Goal: Task Accomplishment & Management: Manage account settings

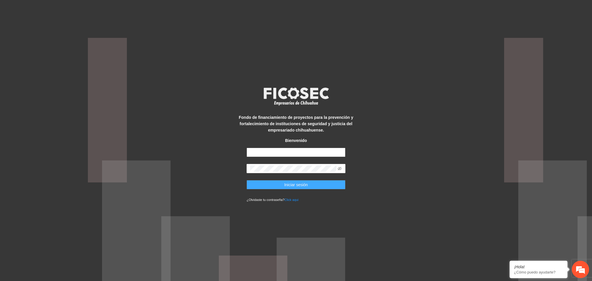
type input "**********"
click at [294, 186] on span "Iniciar sesión" at bounding box center [296, 185] width 24 height 6
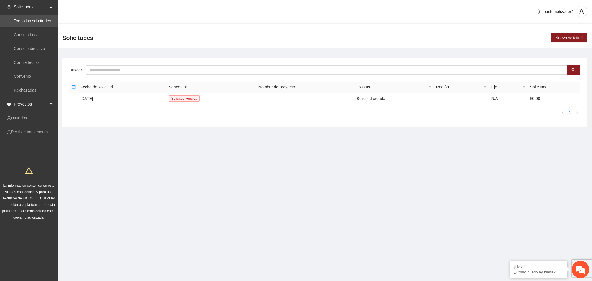
click at [25, 106] on span "Proyectos" at bounding box center [31, 104] width 34 height 12
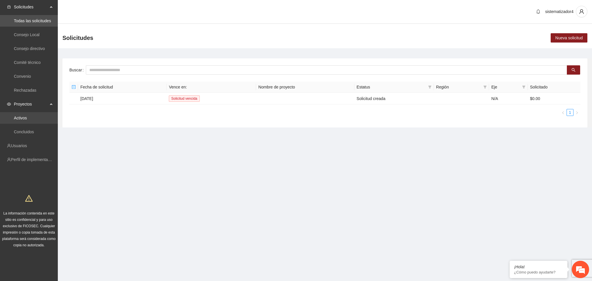
click at [23, 120] on link "Activos" at bounding box center [20, 118] width 13 height 5
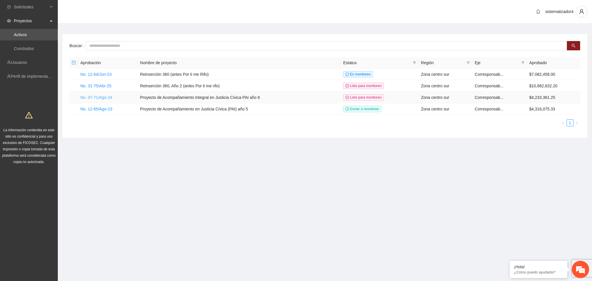
click at [92, 96] on link "No. 07-71/Ago-24" at bounding box center [96, 97] width 32 height 5
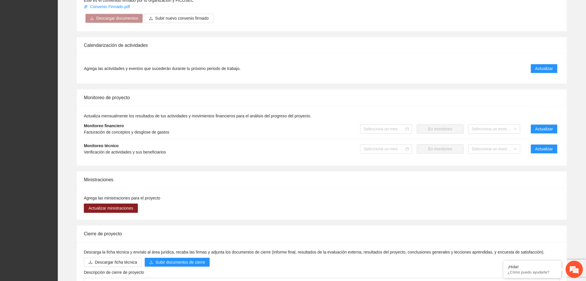
scroll to position [477, 0]
click at [544, 145] on span "Actualizar" at bounding box center [545, 148] width 18 height 6
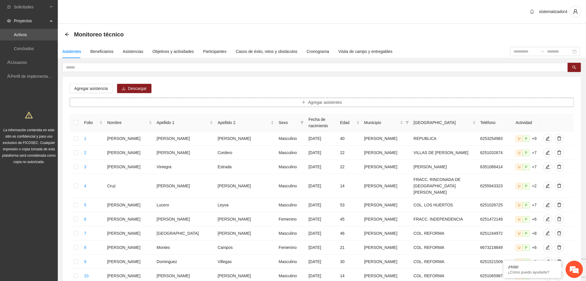
scroll to position [202, 0]
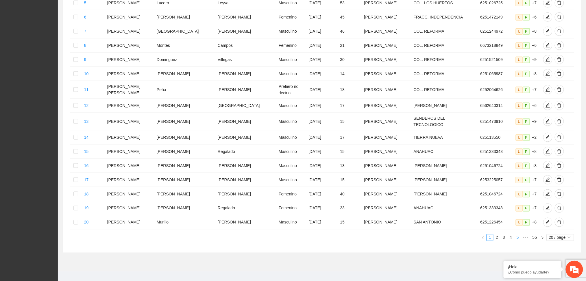
click at [517, 235] on link "5" at bounding box center [518, 238] width 6 height 6
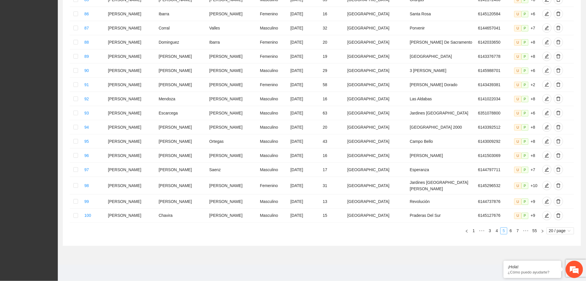
scroll to position [199, 0]
click at [518, 234] on li "7" at bounding box center [517, 231] width 7 height 7
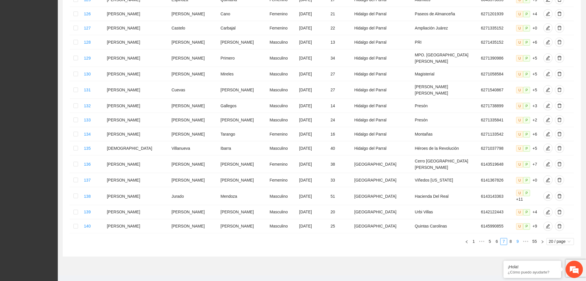
click at [519, 239] on link "9" at bounding box center [518, 242] width 6 height 6
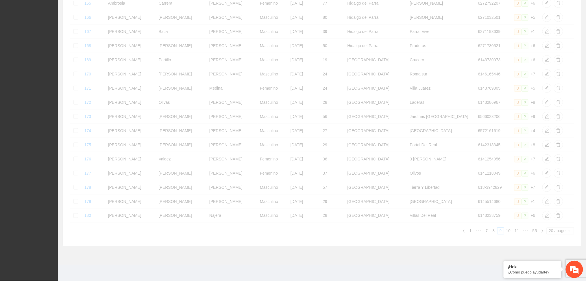
scroll to position [189, 0]
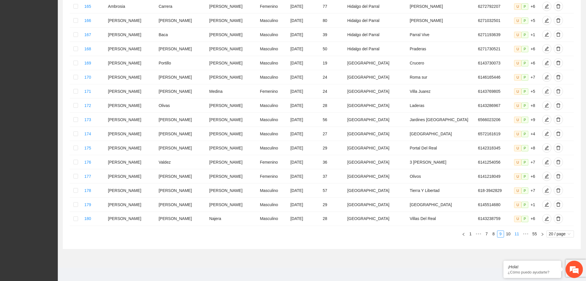
click at [517, 233] on link "11" at bounding box center [517, 234] width 8 height 6
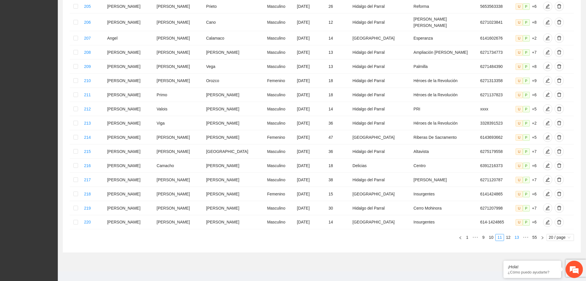
click at [519, 241] on link "13" at bounding box center [517, 238] width 8 height 6
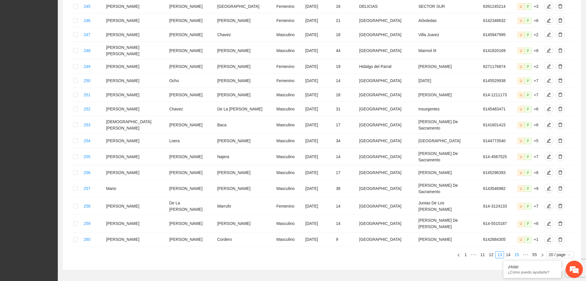
click at [518, 252] on link "15" at bounding box center [517, 255] width 8 height 6
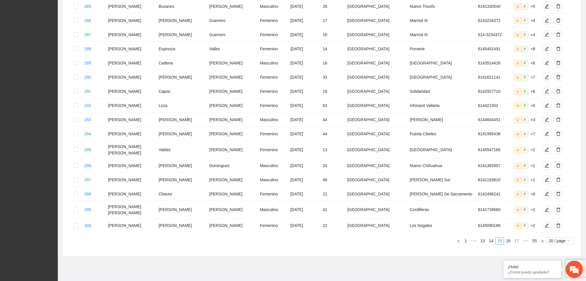
click at [519, 238] on link "17" at bounding box center [517, 241] width 8 height 6
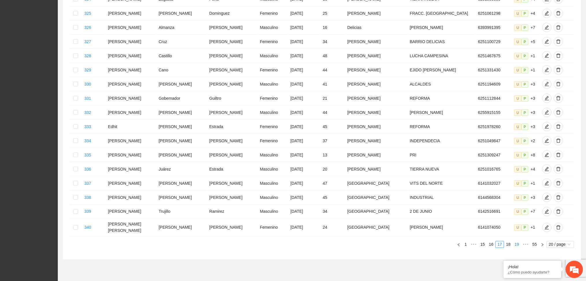
click at [518, 241] on link "19" at bounding box center [517, 244] width 8 height 6
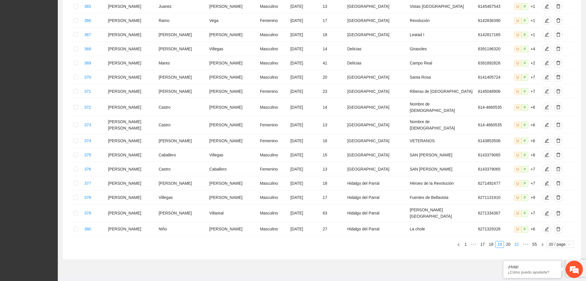
click at [517, 241] on link "21" at bounding box center [517, 244] width 8 height 6
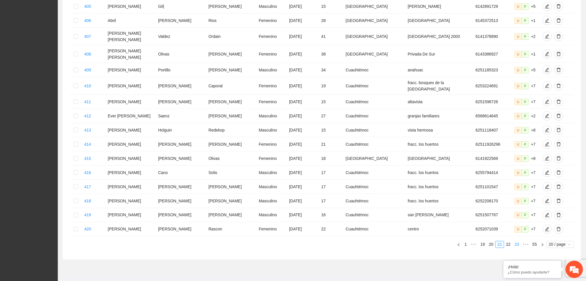
click at [517, 241] on link "23" at bounding box center [517, 244] width 8 height 6
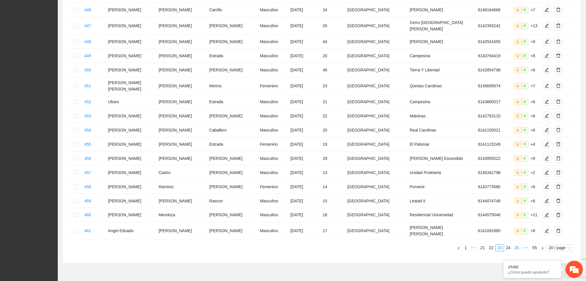
click at [518, 245] on link "25" at bounding box center [517, 248] width 8 height 6
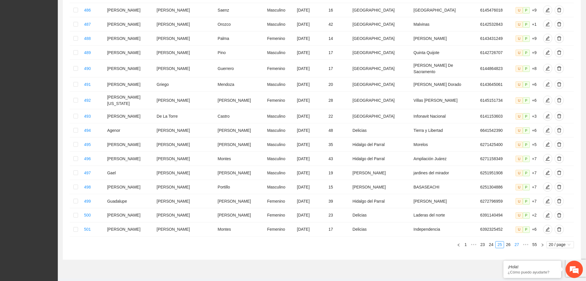
click at [518, 242] on link "27" at bounding box center [517, 245] width 8 height 6
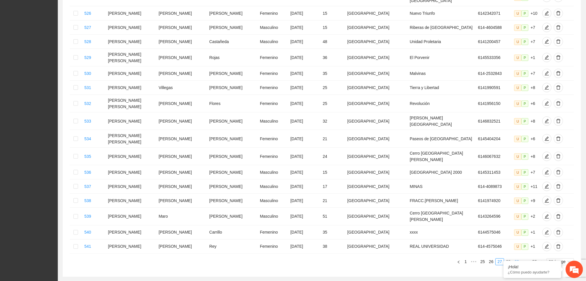
click at [518, 259] on link "29" at bounding box center [517, 262] width 8 height 6
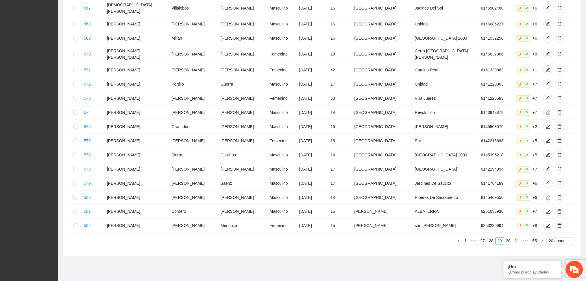
click at [518, 238] on link "31" at bounding box center [517, 241] width 8 height 6
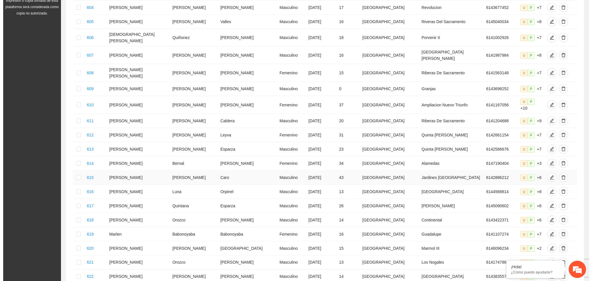
scroll to position [149, 0]
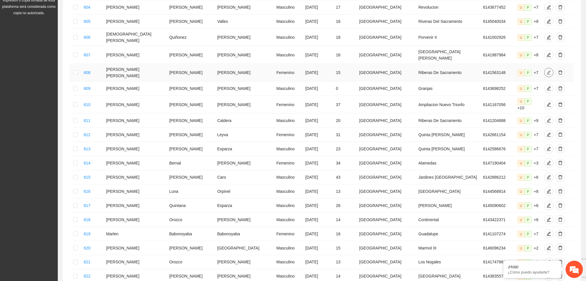
click at [547, 70] on icon "edit" at bounding box center [549, 72] width 5 height 5
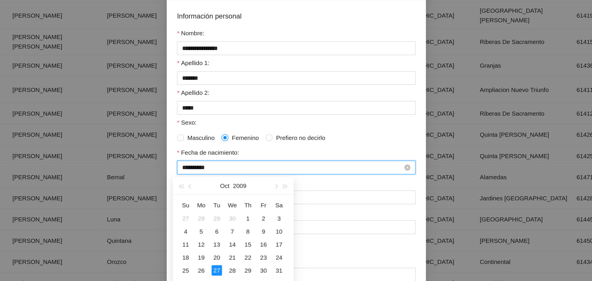
click at [245, 157] on input "**********" at bounding box center [293, 157] width 147 height 6
click at [283, 169] on span "button" at bounding box center [282, 169] width 3 height 3
type input "**********"
click at [223, 227] on div "27" at bounding box center [222, 225] width 7 height 7
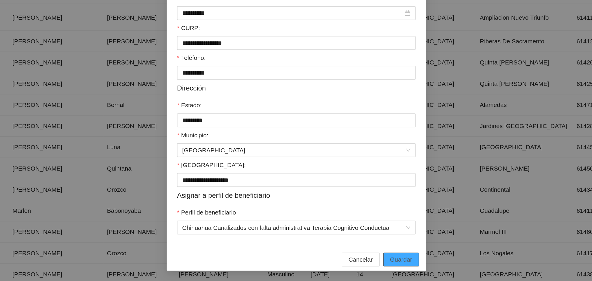
click at [361, 264] on span "Guardar" at bounding box center [366, 266] width 15 height 6
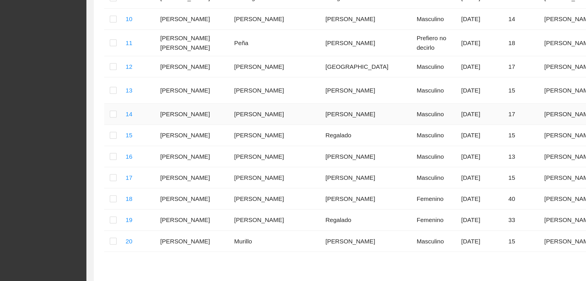
scroll to position [202, 0]
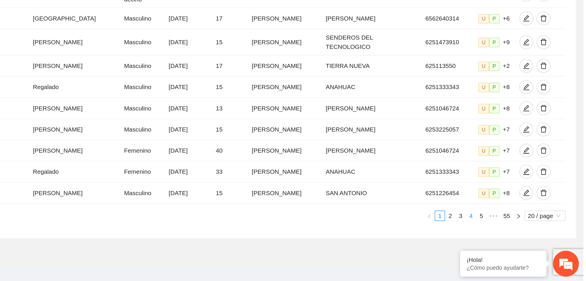
click at [511, 234] on link "4" at bounding box center [511, 237] width 6 height 6
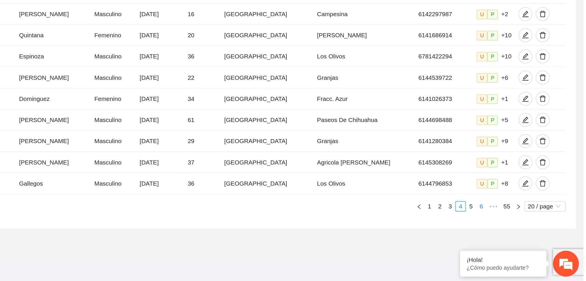
click at [519, 233] on link "6" at bounding box center [518, 231] width 6 height 6
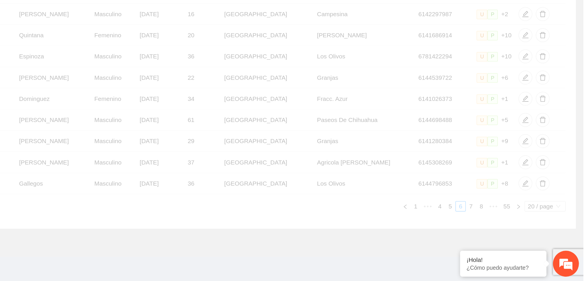
scroll to position [199, 0]
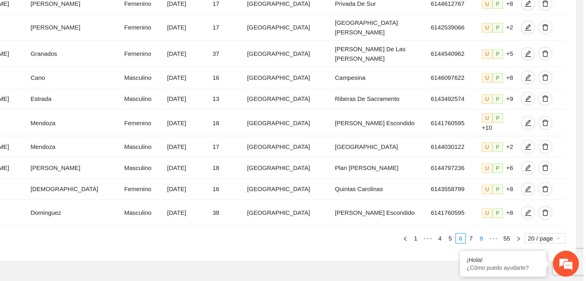
click at [520, 249] on link "8" at bounding box center [518, 252] width 6 height 6
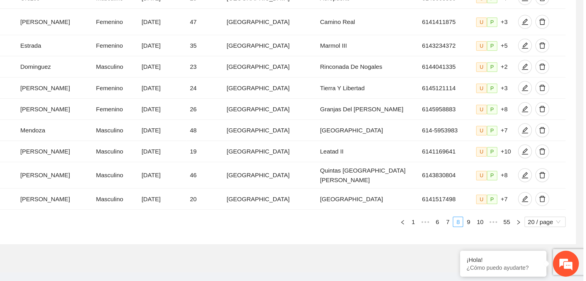
scroll to position [195, 0]
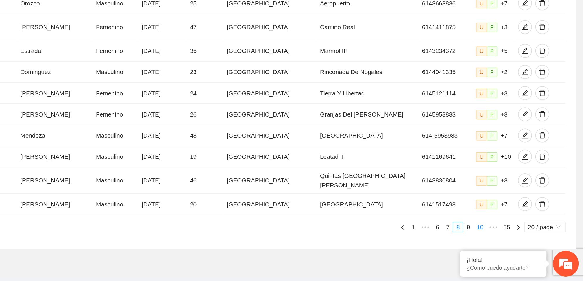
click at [519, 242] on link "10" at bounding box center [517, 245] width 8 height 6
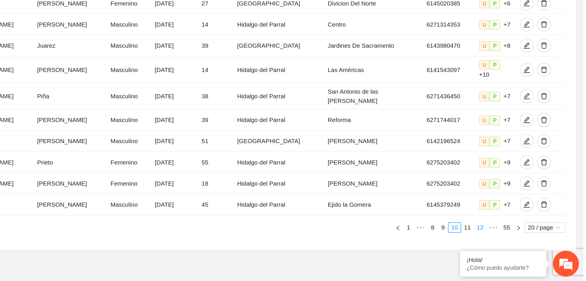
click at [517, 242] on link "12" at bounding box center [517, 245] width 8 height 6
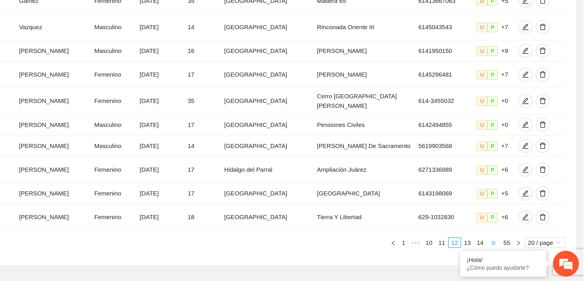
click at [526, 252] on span "•••" at bounding box center [525, 255] width 9 height 7
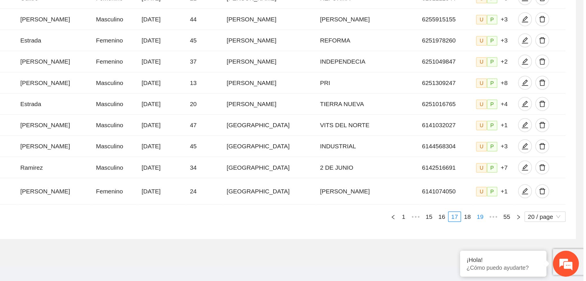
click at [520, 235] on link "19" at bounding box center [517, 238] width 8 height 6
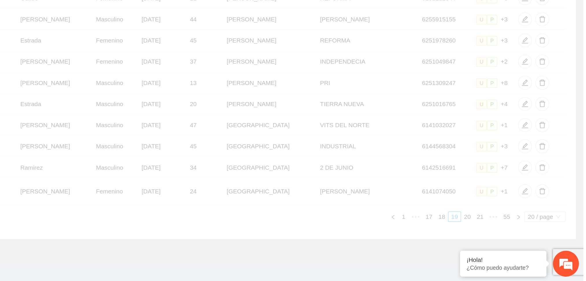
scroll to position [192, 0]
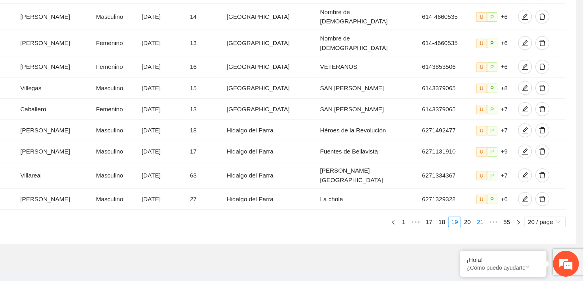
click at [517, 238] on link "21" at bounding box center [517, 241] width 8 height 6
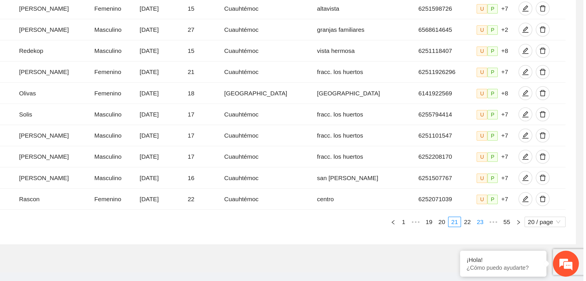
click at [517, 238] on link "23" at bounding box center [517, 241] width 8 height 6
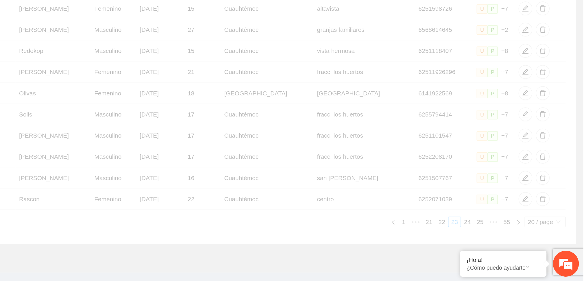
click at [517, 232] on div "Folio Nombre Apellido 1 Apellido 2 Sexo Fecha de nacimiento Edad Municipio Colo…" at bounding box center [322, 83] width 505 height 323
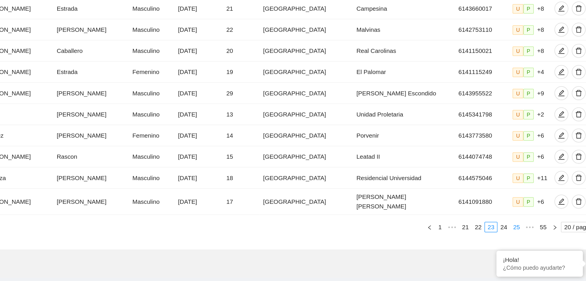
click at [517, 242] on link "25" at bounding box center [517, 245] width 8 height 6
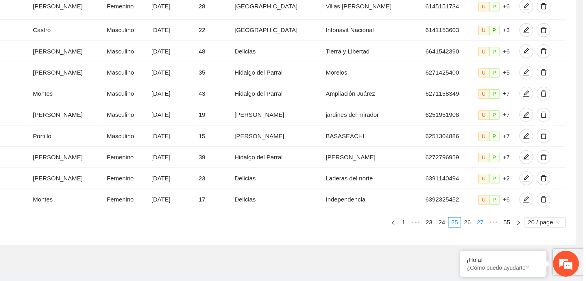
click at [516, 239] on link "27" at bounding box center [517, 242] width 8 height 6
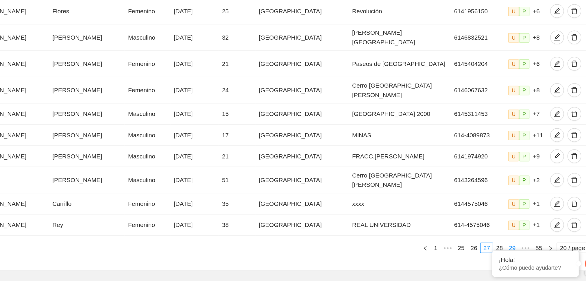
click at [518, 256] on link "29" at bounding box center [517, 259] width 8 height 6
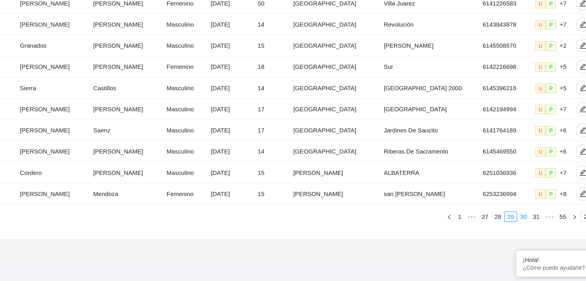
click at [511, 235] on link "30" at bounding box center [509, 238] width 8 height 6
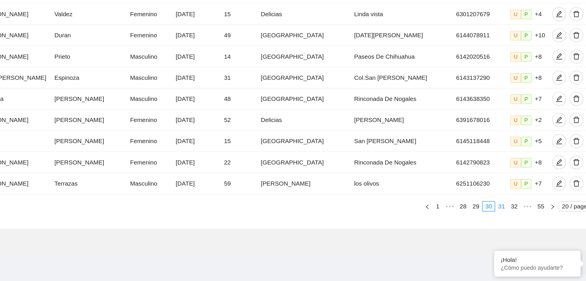
click at [509, 234] on link "31" at bounding box center [509, 231] width 8 height 6
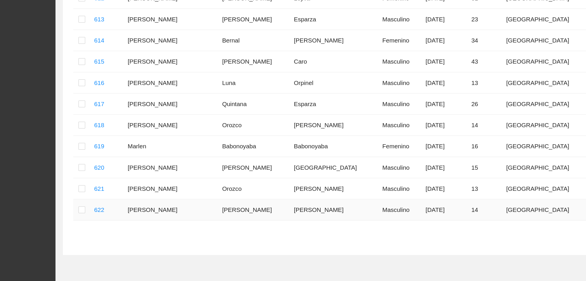
scroll to position [204, 0]
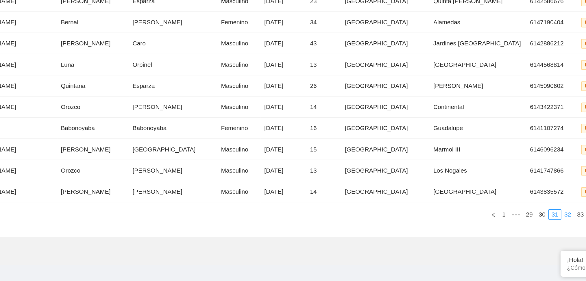
click at [509, 238] on link "32" at bounding box center [509, 236] width 8 height 6
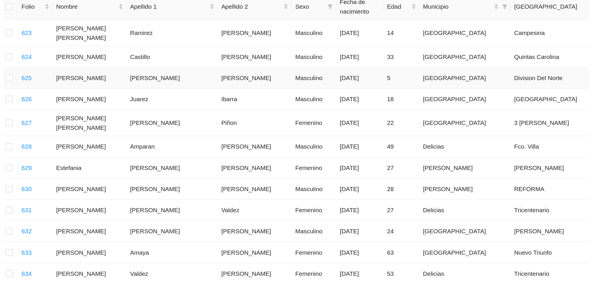
scroll to position [118, 0]
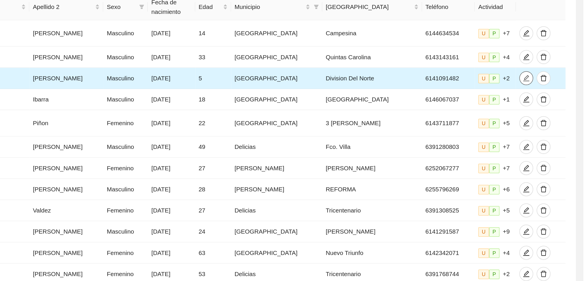
click at [546, 50] on icon "edit" at bounding box center [548, 52] width 4 height 4
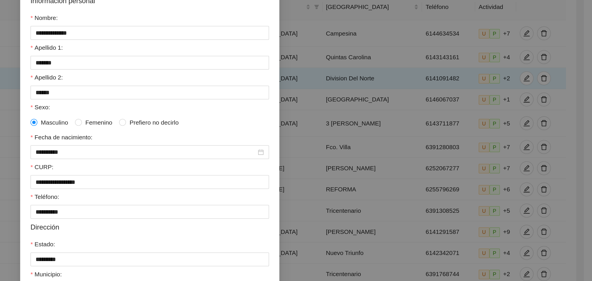
scroll to position [56, 0]
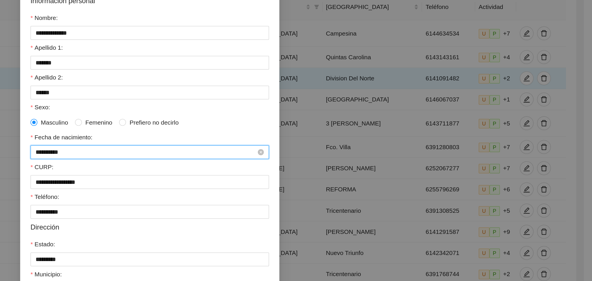
click at [245, 100] on input "**********" at bounding box center [293, 102] width 147 height 6
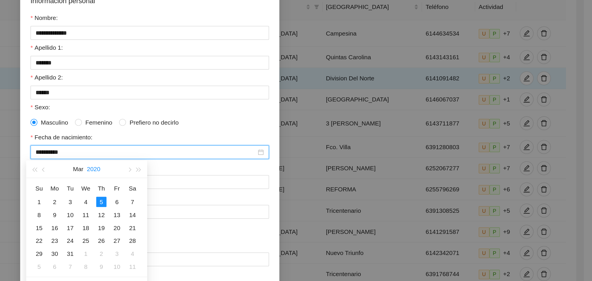
click at [257, 113] on button "2020" at bounding box center [258, 113] width 9 height 12
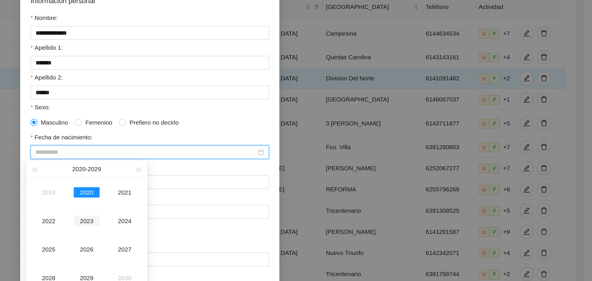
scroll to position [56, 0]
click at [220, 114] on span "button" at bounding box center [218, 113] width 3 height 3
click at [287, 114] on span "button" at bounding box center [288, 113] width 3 height 3
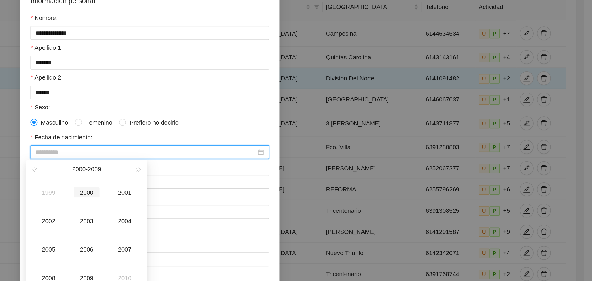
click at [254, 128] on div "2000" at bounding box center [253, 128] width 17 height 7
click at [255, 115] on button "2000" at bounding box center [253, 113] width 9 height 12
click at [219, 115] on button "button" at bounding box center [219, 113] width 6 height 12
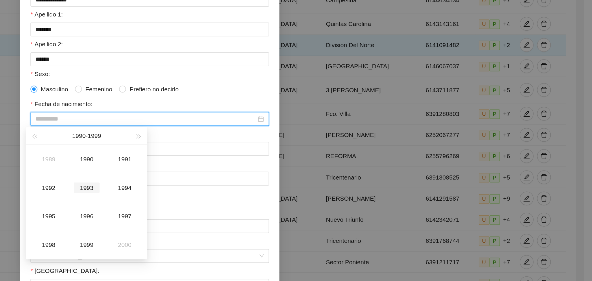
scroll to position [118, 0]
click at [280, 186] on div "2000" at bounding box center [279, 185] width 17 height 7
click at [280, 126] on div "Mar" at bounding box center [279, 128] width 17 height 7
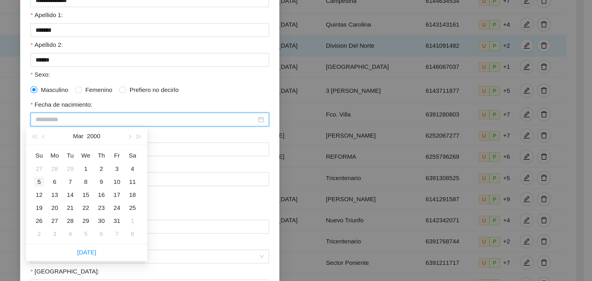
type input "**********"
click at [222, 142] on div "5" at bounding box center [222, 143] width 7 height 7
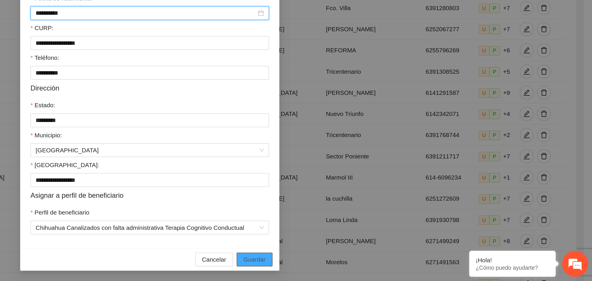
click at [360, 266] on span "Guardar" at bounding box center [366, 266] width 15 height 6
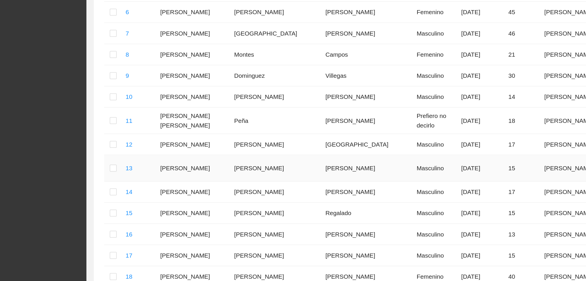
scroll to position [202, 0]
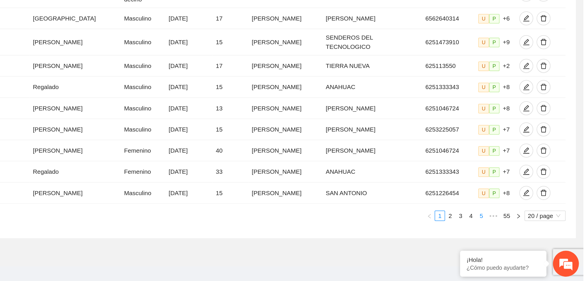
click at [517, 234] on link "5" at bounding box center [518, 237] width 6 height 6
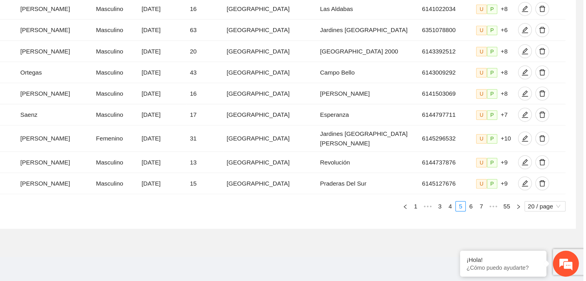
scroll to position [199, 0]
click at [518, 232] on link "7" at bounding box center [518, 231] width 6 height 6
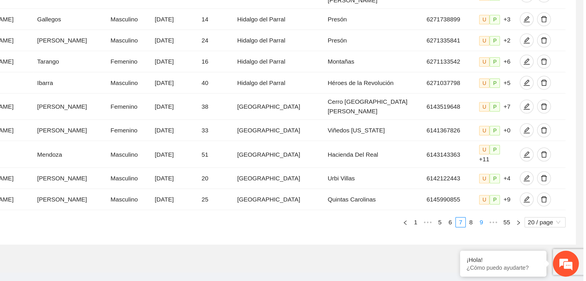
click at [518, 239] on link "9" at bounding box center [518, 242] width 6 height 6
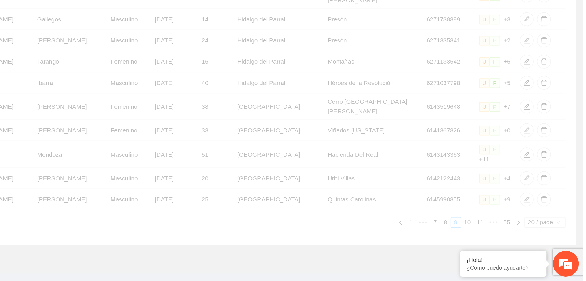
click at [518, 232] on div "Folio Nombre Apellido 1 Apellido 2 Sexo Fecha de nacimiento Edad Municipio Colo…" at bounding box center [322, 80] width 505 height 330
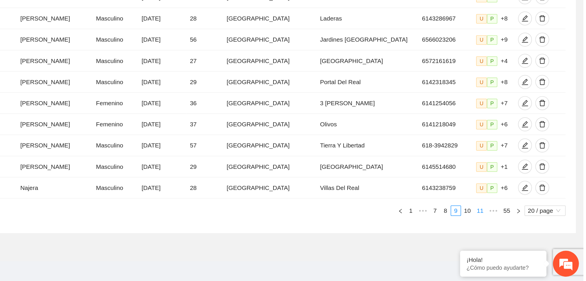
click at [518, 232] on link "11" at bounding box center [517, 234] width 8 height 6
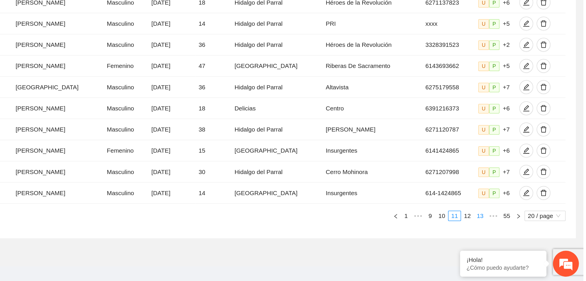
click at [518, 241] on link "13" at bounding box center [517, 237] width 8 height 6
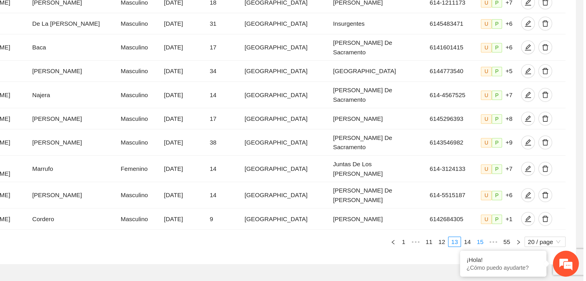
click at [518, 252] on link "15" at bounding box center [517, 255] width 8 height 6
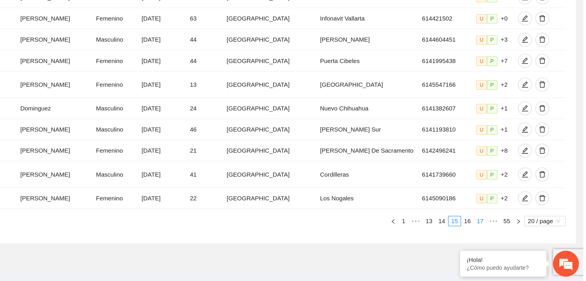
drag, startPoint x: 518, startPoint y: 236, endPoint x: 519, endPoint y: 233, distance: 2.9
click at [519, 238] on link "17" at bounding box center [517, 241] width 8 height 6
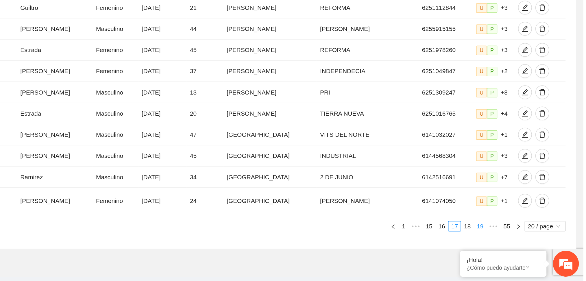
click at [518, 241] on link "19" at bounding box center [517, 244] width 8 height 6
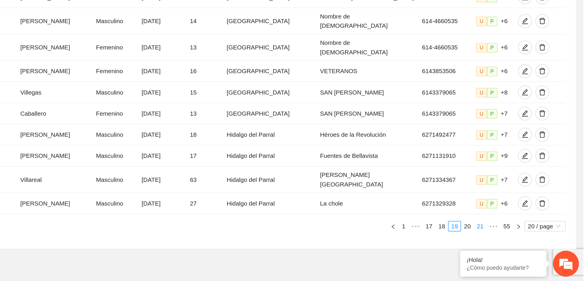
click at [518, 241] on link "21" at bounding box center [517, 244] width 8 height 6
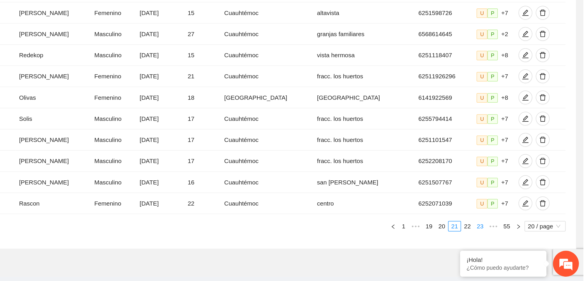
click at [518, 241] on link "23" at bounding box center [517, 244] width 8 height 6
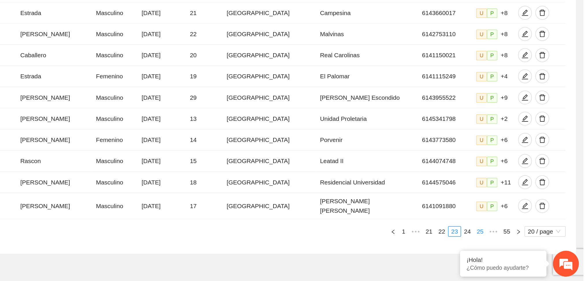
click at [518, 245] on link "25" at bounding box center [517, 248] width 8 height 6
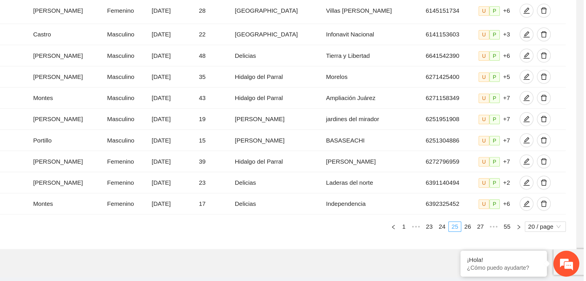
click at [517, 241] on link "27" at bounding box center [517, 244] width 8 height 6
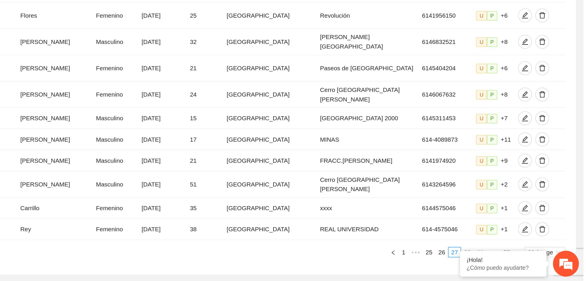
click at [520, 259] on link "29" at bounding box center [517, 262] width 8 height 6
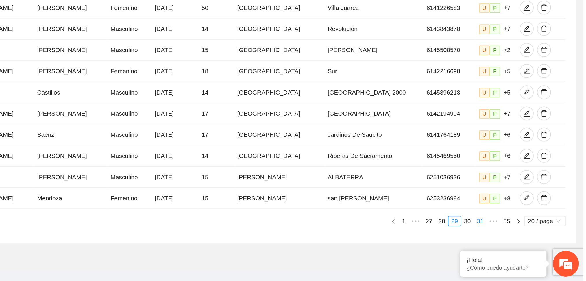
click at [520, 238] on link "31" at bounding box center [517, 241] width 8 height 6
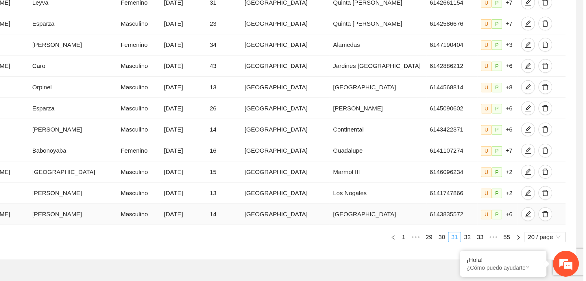
click at [520, 234] on td "U P +6" at bounding box center [528, 236] width 27 height 14
click at [516, 253] on link "33" at bounding box center [517, 251] width 8 height 6
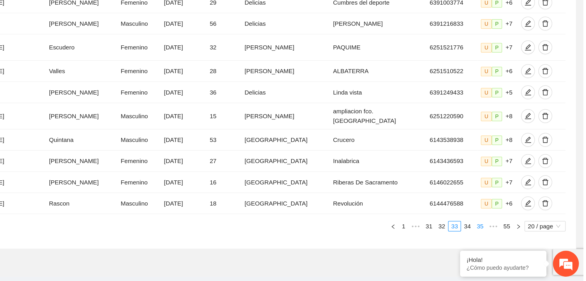
click at [518, 242] on link "35" at bounding box center [517, 244] width 8 height 6
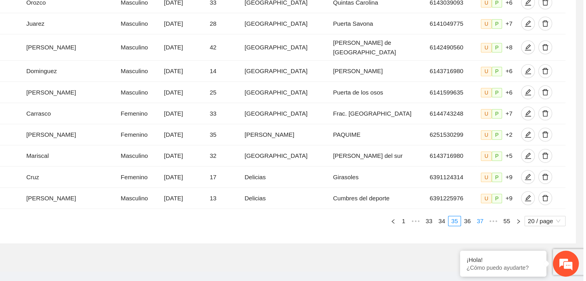
click at [518, 242] on link "37" at bounding box center [517, 241] width 8 height 6
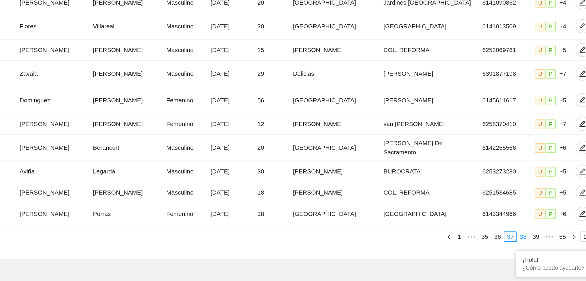
click at [509, 248] on link "38" at bounding box center [509, 251] width 8 height 6
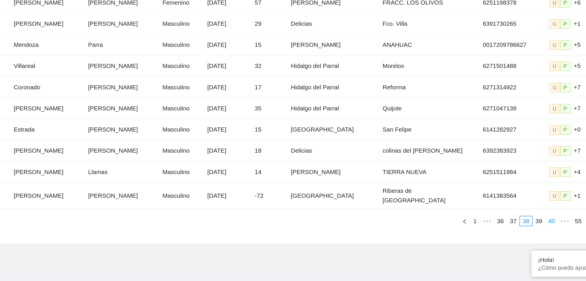
click at [518, 238] on link "40" at bounding box center [517, 241] width 8 height 6
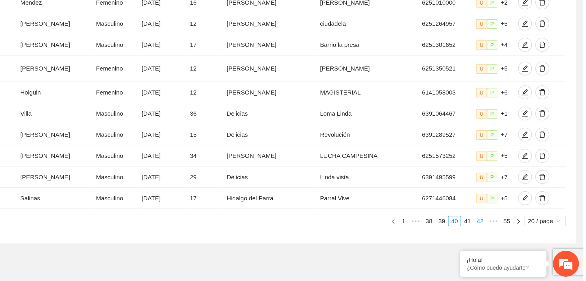
click at [518, 238] on link "42" at bounding box center [517, 241] width 8 height 6
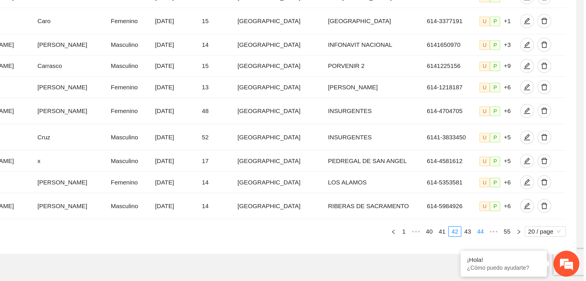
click at [516, 245] on link "44" at bounding box center [517, 248] width 8 height 6
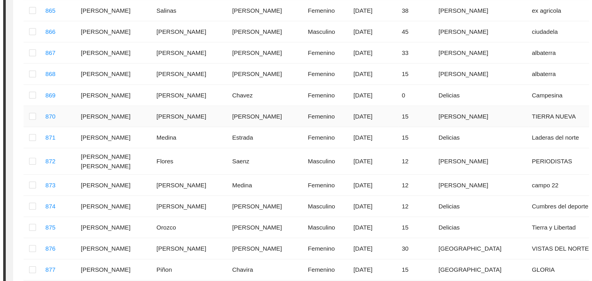
scroll to position [141, 0]
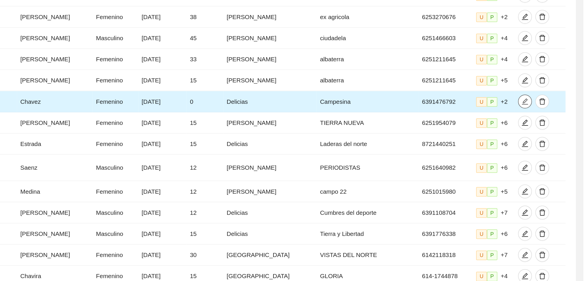
click at [545, 68] on icon "edit" at bounding box center [547, 68] width 5 height 5
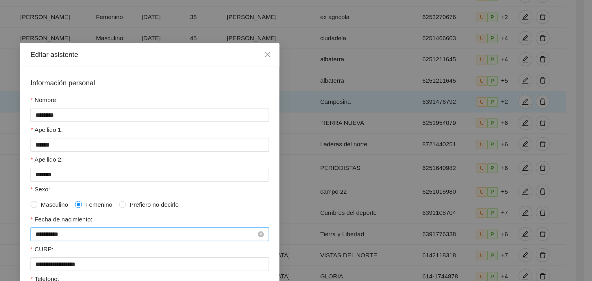
scroll to position [11, 0]
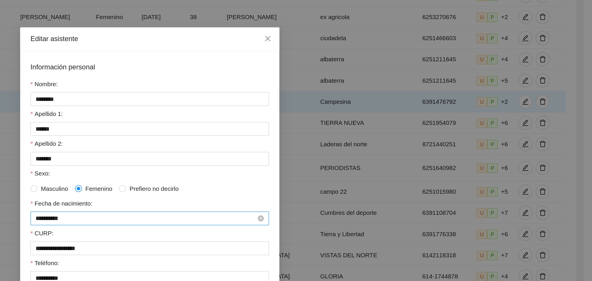
click at [246, 145] on input "**********" at bounding box center [293, 146] width 147 height 6
click at [261, 160] on button "2025" at bounding box center [258, 158] width 9 height 12
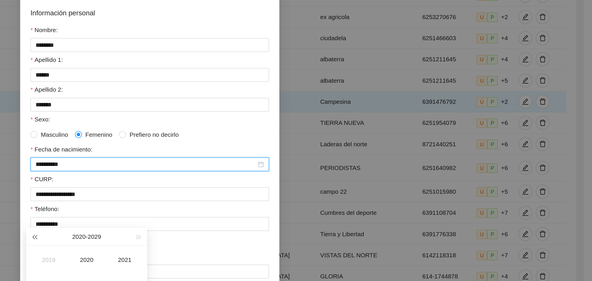
click at [221, 159] on button "button" at bounding box center [219, 158] width 6 height 12
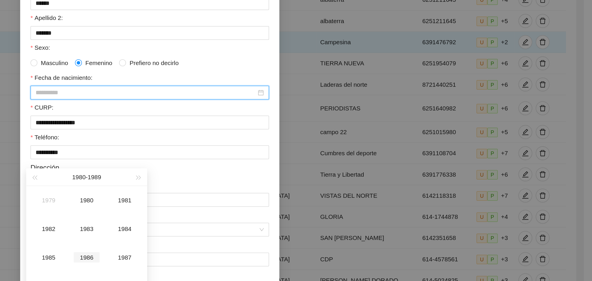
click at [256, 210] on div "1986" at bounding box center [253, 211] width 17 height 7
click at [228, 194] on div "Apr" at bounding box center [228, 192] width 17 height 7
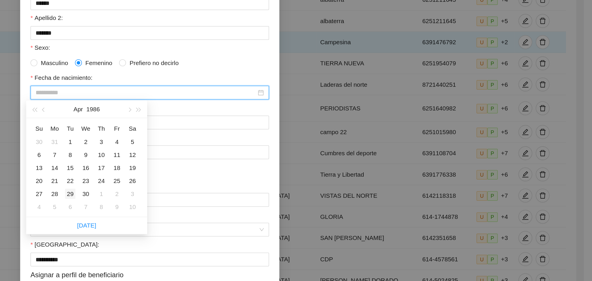
type input "**********"
click at [243, 169] on div "29" at bounding box center [242, 169] width 7 height 7
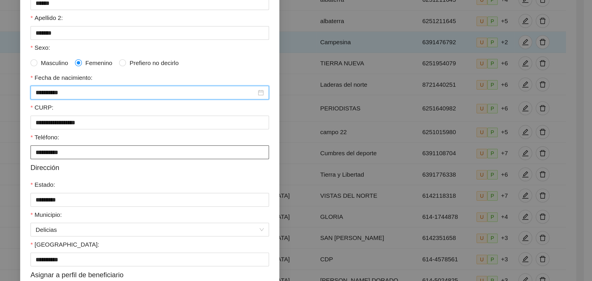
scroll to position [141, 0]
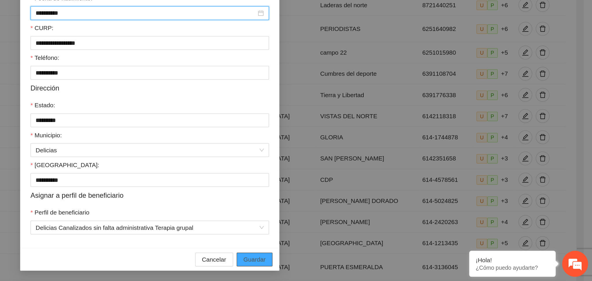
click at [359, 266] on span "Guardar" at bounding box center [366, 266] width 15 height 6
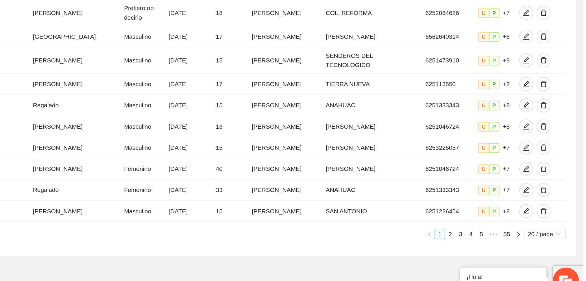
scroll to position [202, 0]
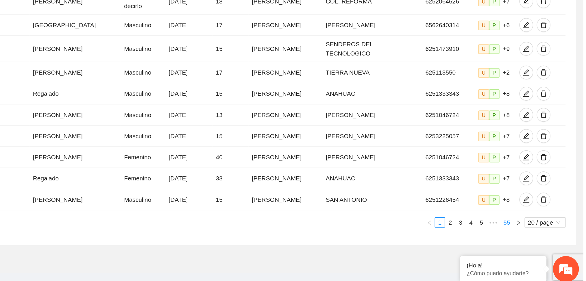
click at [535, 235] on link "55" at bounding box center [535, 238] width 8 height 6
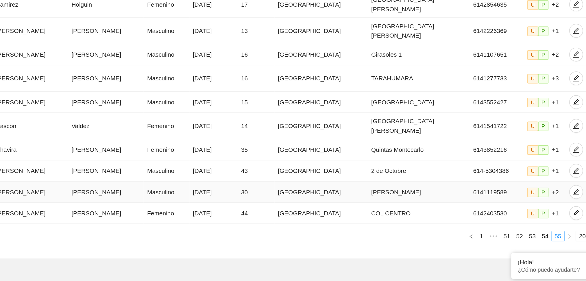
scroll to position [77, 0]
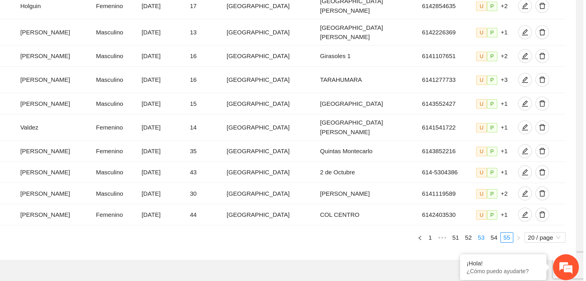
click at [517, 246] on link "53" at bounding box center [518, 249] width 8 height 6
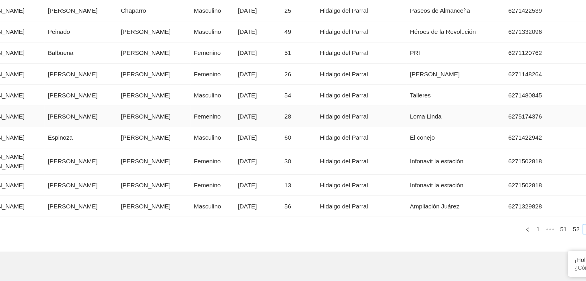
scroll to position [181, 0]
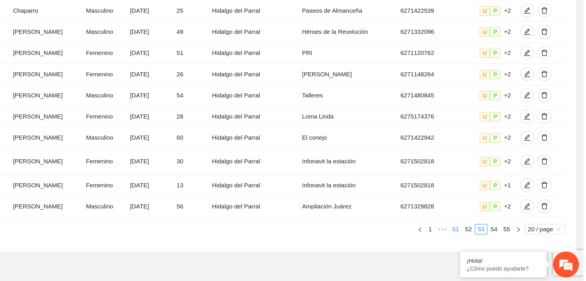
click at [501, 248] on link "51" at bounding box center [501, 246] width 8 height 6
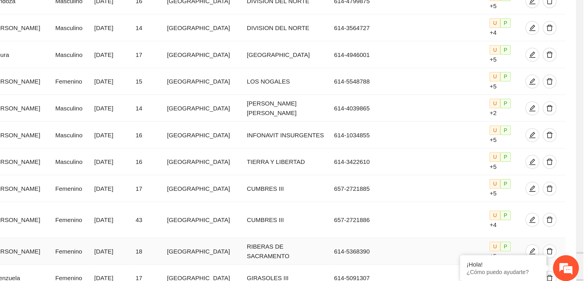
scroll to position [202, 0]
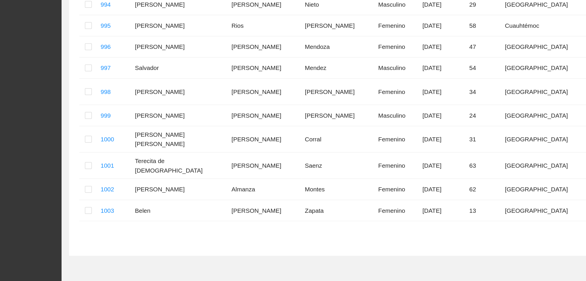
scroll to position [199, 0]
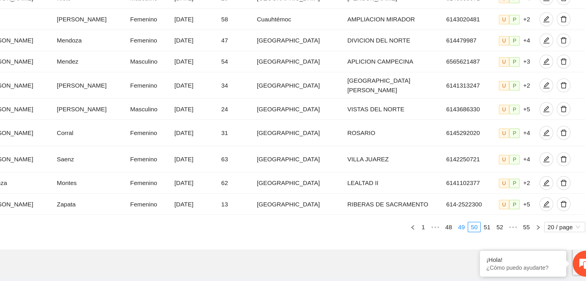
click at [492, 242] on link "49" at bounding box center [492, 245] width 8 height 6
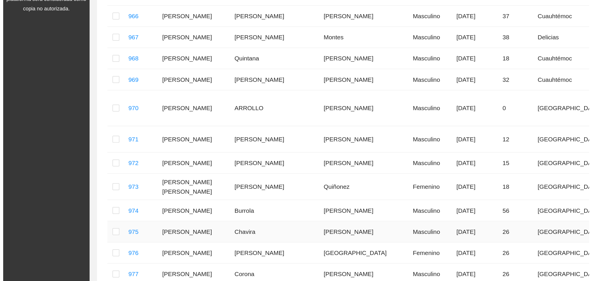
scroll to position [155, 0]
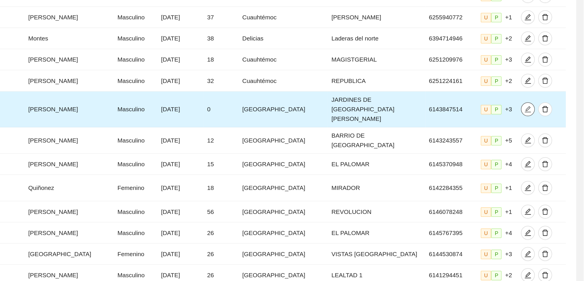
click at [547, 71] on icon "edit" at bounding box center [549, 73] width 5 height 5
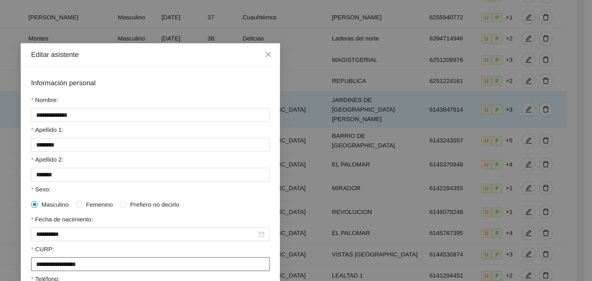
scroll to position [14, 0]
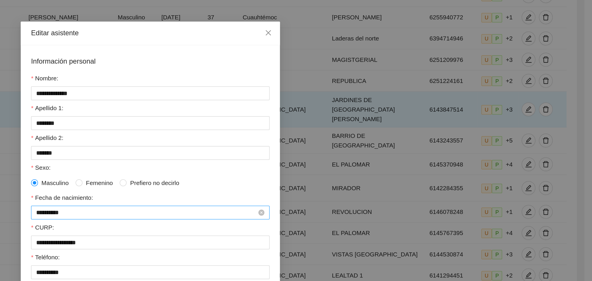
click at [248, 142] on input "**********" at bounding box center [293, 142] width 147 height 6
click at [257, 156] on button "2025" at bounding box center [261, 155] width 9 height 12
click at [219, 154] on span "button" at bounding box center [218, 155] width 3 height 3
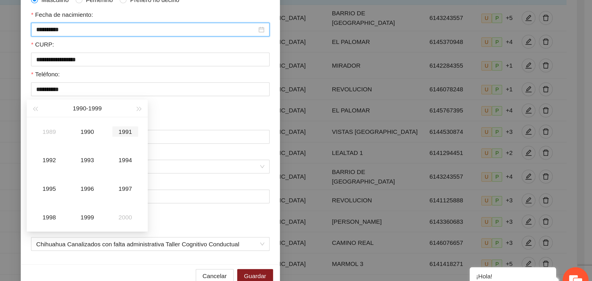
scroll to position [155, 0]
click at [231, 227] on div "1998" at bounding box center [228, 227] width 17 height 7
click at [253, 191] on div "May" at bounding box center [253, 189] width 17 height 7
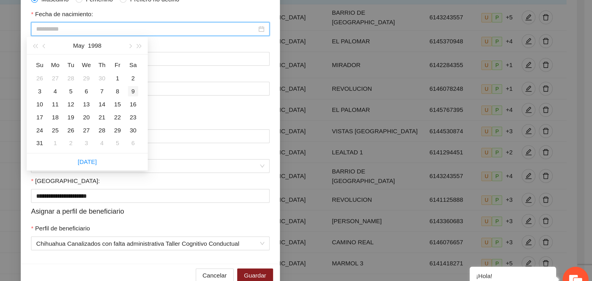
type input "**********"
click at [284, 143] on div "9" at bounding box center [284, 143] width 7 height 7
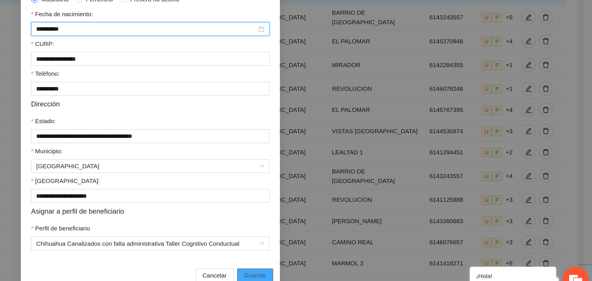
click at [362, 265] on span "Guardar" at bounding box center [366, 266] width 15 height 6
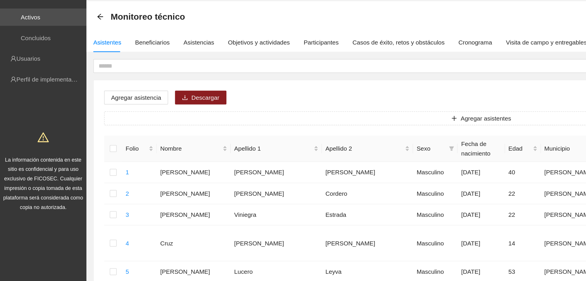
scroll to position [0, 0]
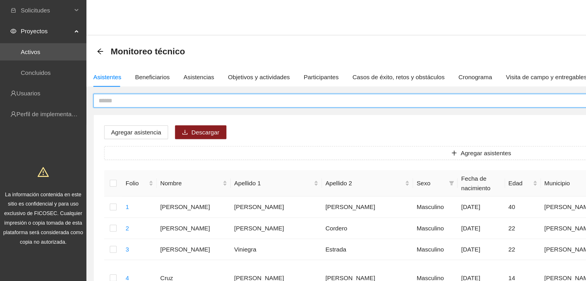
click at [181, 66] on input "text" at bounding box center [313, 67] width 494 height 6
click at [171, 69] on input "text" at bounding box center [313, 67] width 494 height 6
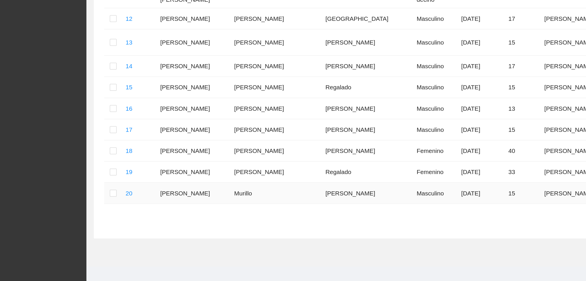
scroll to position [202, 0]
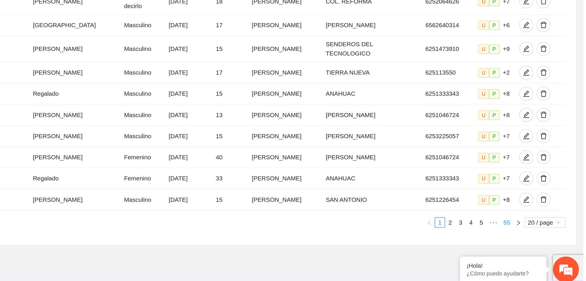
click at [535, 235] on link "55" at bounding box center [535, 238] width 8 height 6
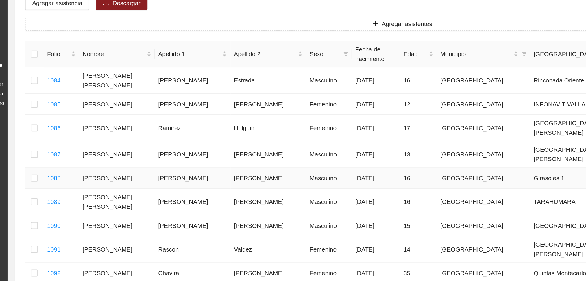
scroll to position [79, 0]
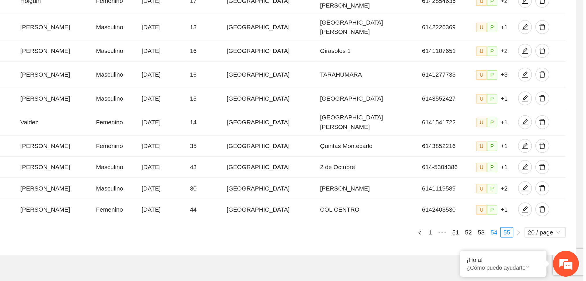
click at [525, 245] on link "54" at bounding box center [526, 248] width 8 height 6
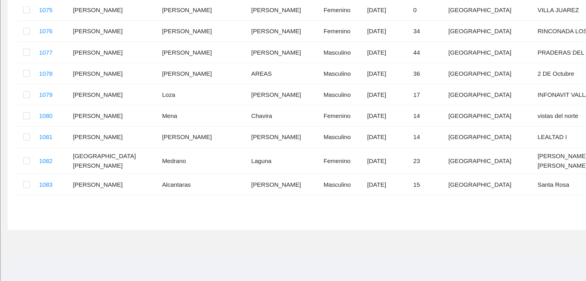
scroll to position [195, 0]
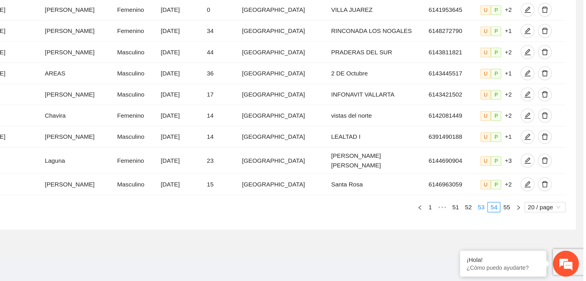
click at [518, 230] on link "53" at bounding box center [518, 231] width 8 height 6
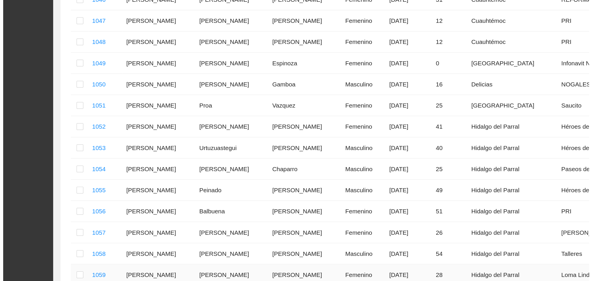
scroll to position [165, 0]
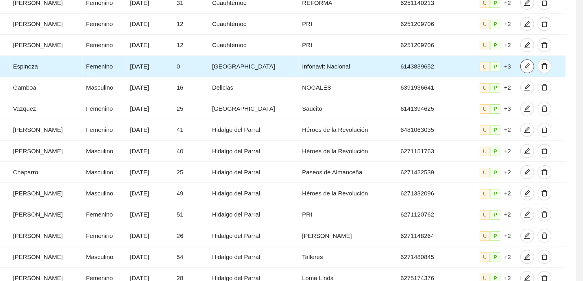
click at [546, 47] on icon "edit" at bounding box center [548, 44] width 5 height 5
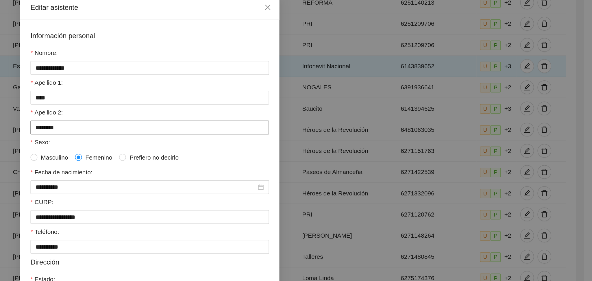
scroll to position [31, 0]
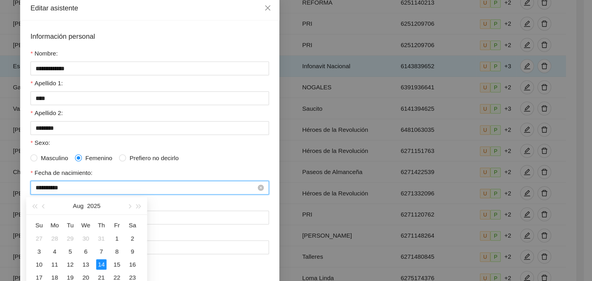
click at [258, 127] on input "**********" at bounding box center [293, 125] width 147 height 6
click at [256, 138] on button "2025" at bounding box center [258, 138] width 9 height 12
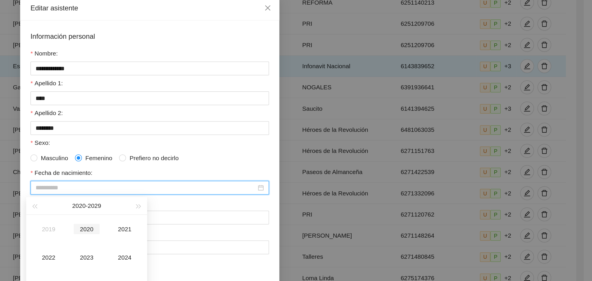
scroll to position [56, 0]
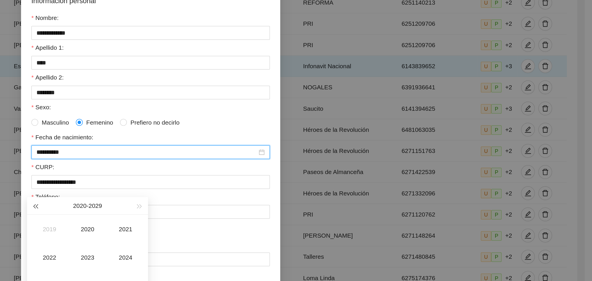
click at [220, 140] on button "button" at bounding box center [219, 138] width 6 height 12
click at [288, 139] on button "button" at bounding box center [289, 138] width 6 height 12
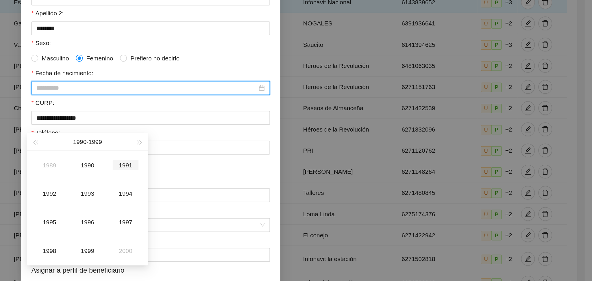
scroll to position [165, 0]
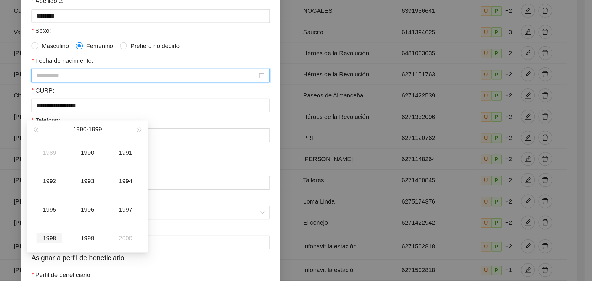
click at [233, 209] on div "1998" at bounding box center [228, 210] width 17 height 7
click at [252, 195] on td "Aug" at bounding box center [253, 191] width 25 height 19
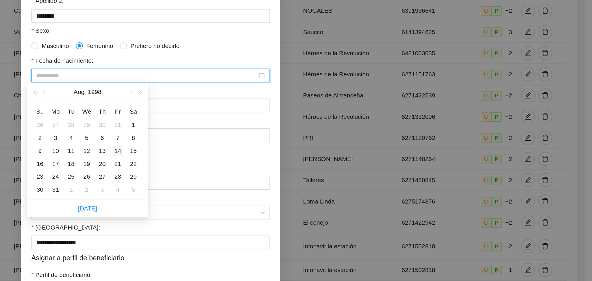
type input "**********"
click at [275, 153] on div "14" at bounding box center [274, 152] width 7 height 7
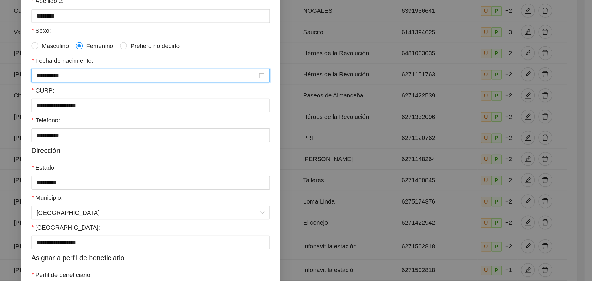
scroll to position [165, 0]
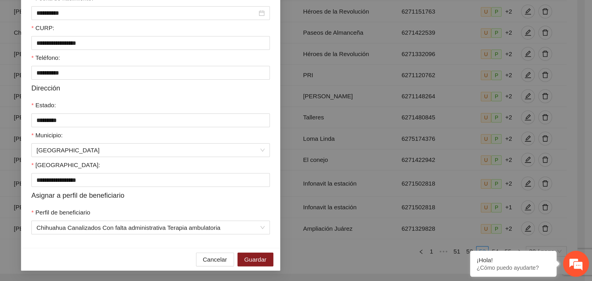
click at [359, 272] on div "Cancelar Guardar" at bounding box center [295, 266] width 173 height 15
click at [365, 267] on span "Guardar" at bounding box center [366, 266] width 15 height 6
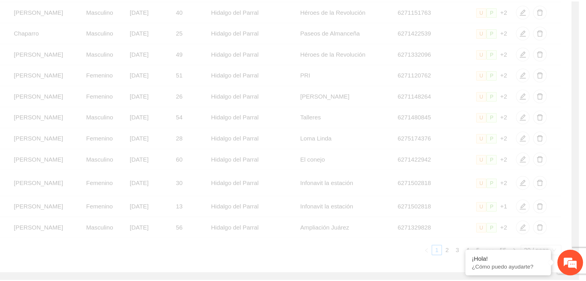
scroll to position [27, 0]
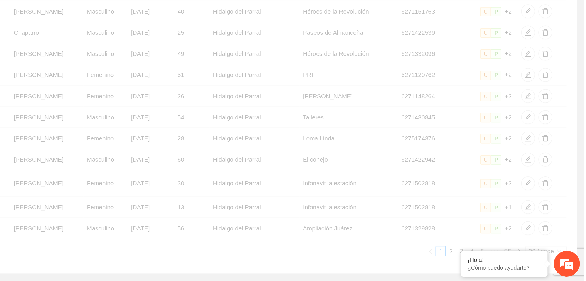
click at [365, 267] on div "Folio Nombre Apellido 1 Apellido 2 Sexo Fecha de nacimiento Edad Municipio Colo…" at bounding box center [322, 109] width 505 height 321
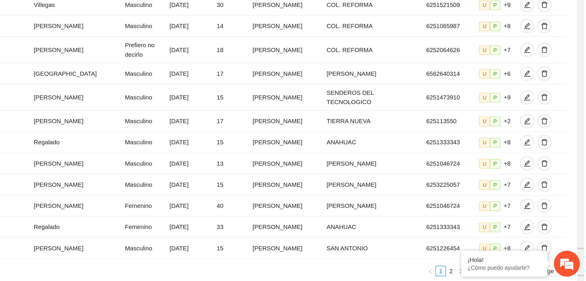
click at [365, 267] on div "Folio Nombre Apellido 1 Apellido 2 Sexo Fecha de nacimiento Edad Municipio Colo…" at bounding box center [322, 116] width 505 height 334
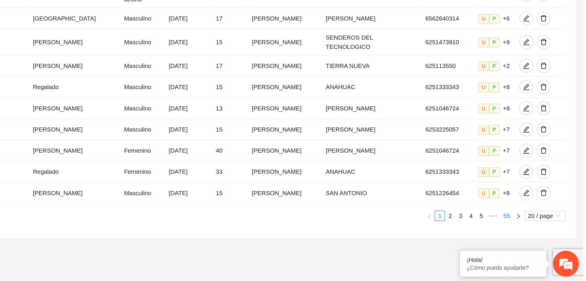
click at [537, 234] on link "55" at bounding box center [535, 237] width 8 height 6
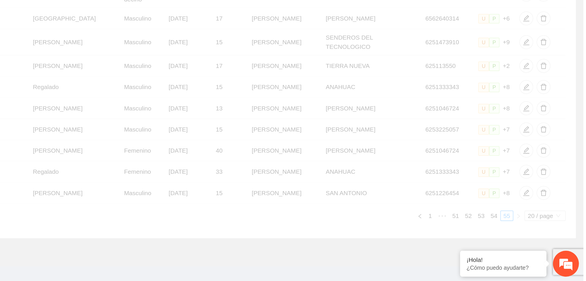
scroll to position [79, 0]
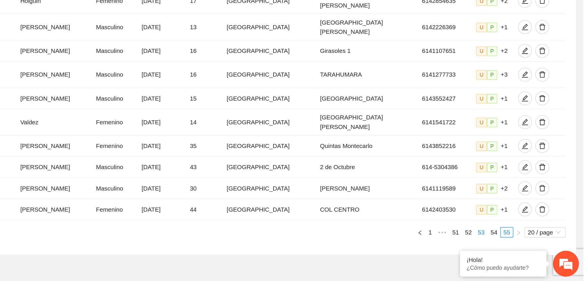
click at [518, 245] on link "53" at bounding box center [518, 248] width 8 height 6
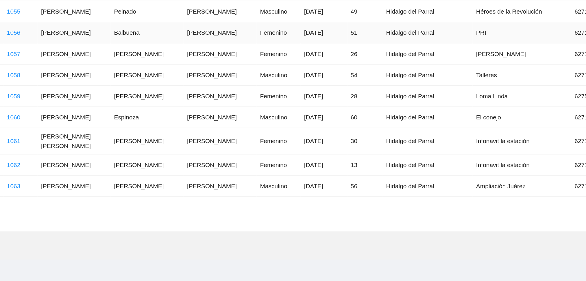
scroll to position [195, 0]
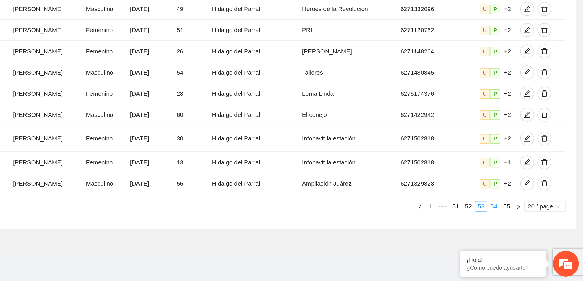
click at [527, 230] on link "54" at bounding box center [526, 231] width 8 height 6
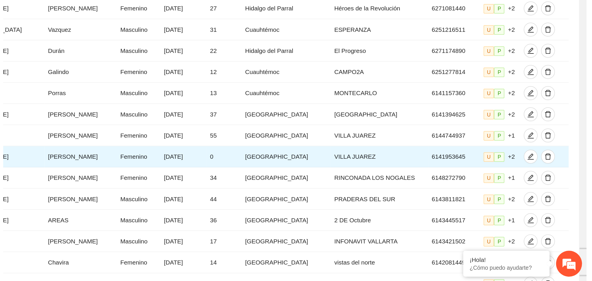
scroll to position [125, 0]
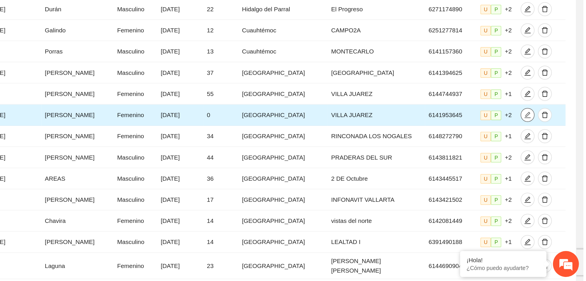
click at [547, 171] on icon "edit" at bounding box center [549, 170] width 4 height 4
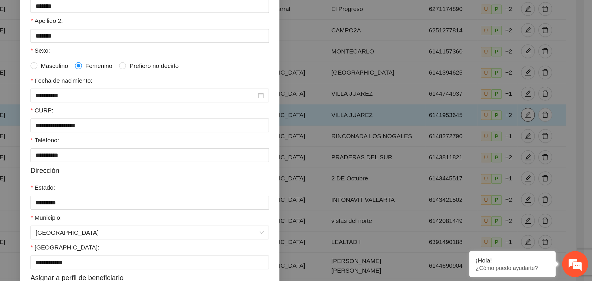
scroll to position [125, 0]
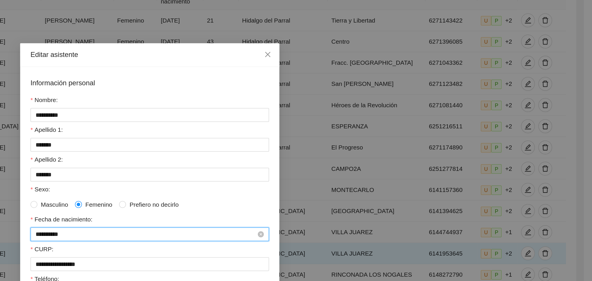
click at [254, 156] on input "**********" at bounding box center [293, 157] width 147 height 6
click at [281, 143] on form "**********" at bounding box center [296, 178] width 160 height 253
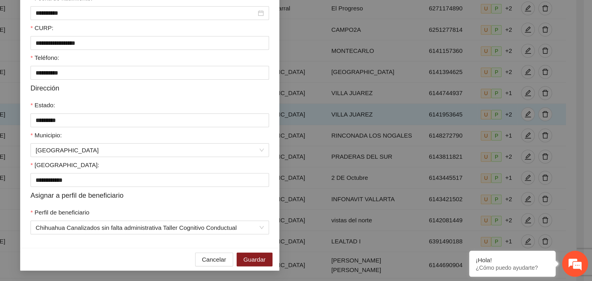
scroll to position [0, 0]
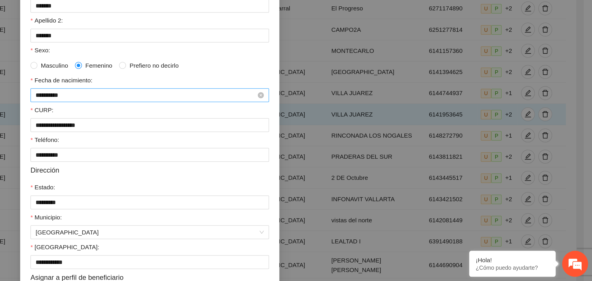
click at [248, 157] on input "**********" at bounding box center [293, 157] width 147 height 6
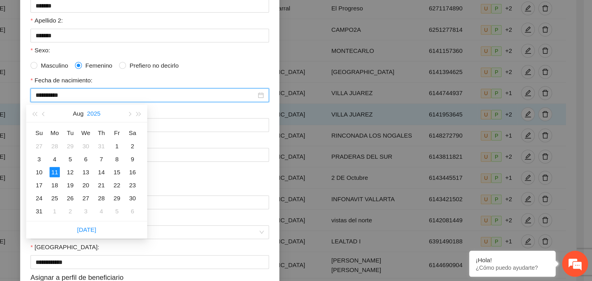
click at [255, 170] on button "2025" at bounding box center [258, 169] width 9 height 12
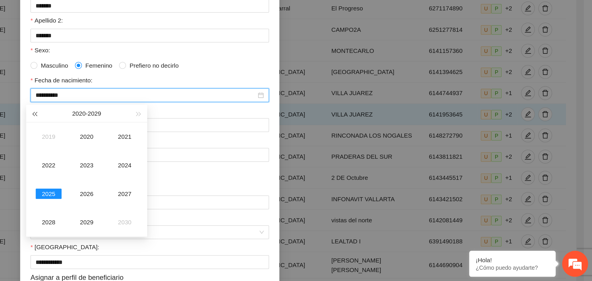
click at [221, 172] on button "button" at bounding box center [219, 169] width 6 height 12
click at [221, 171] on button "button" at bounding box center [219, 169] width 6 height 12
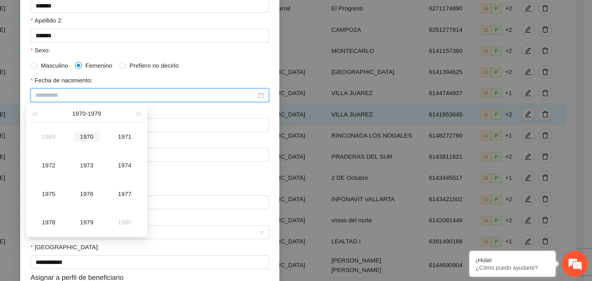
click at [253, 184] on div "1970" at bounding box center [253, 184] width 17 height 7
click at [231, 184] on div "Jan" at bounding box center [228, 184] width 17 height 7
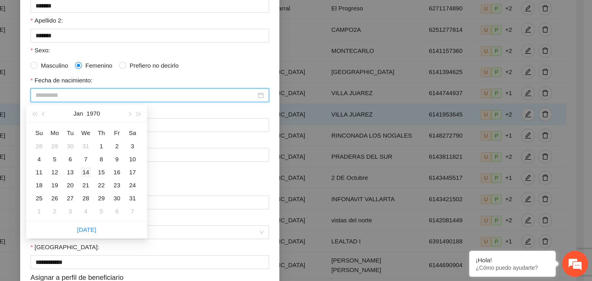
type input "**********"
click at [252, 208] on div "14" at bounding box center [253, 208] width 7 height 7
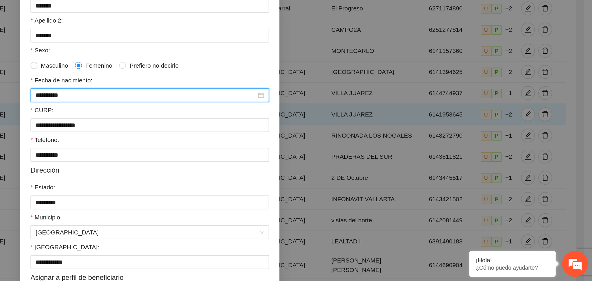
scroll to position [56, 0]
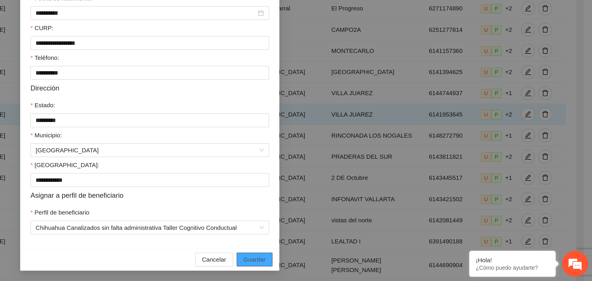
click at [359, 264] on span "Guardar" at bounding box center [366, 266] width 15 height 6
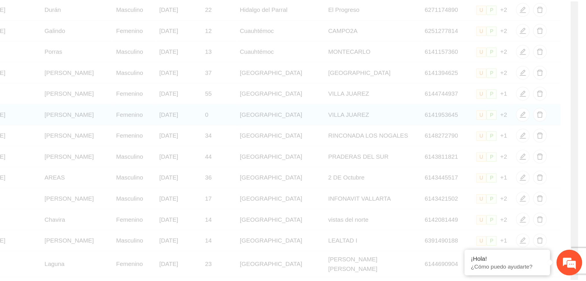
scroll to position [27, 0]
